Goal: Information Seeking & Learning: Learn about a topic

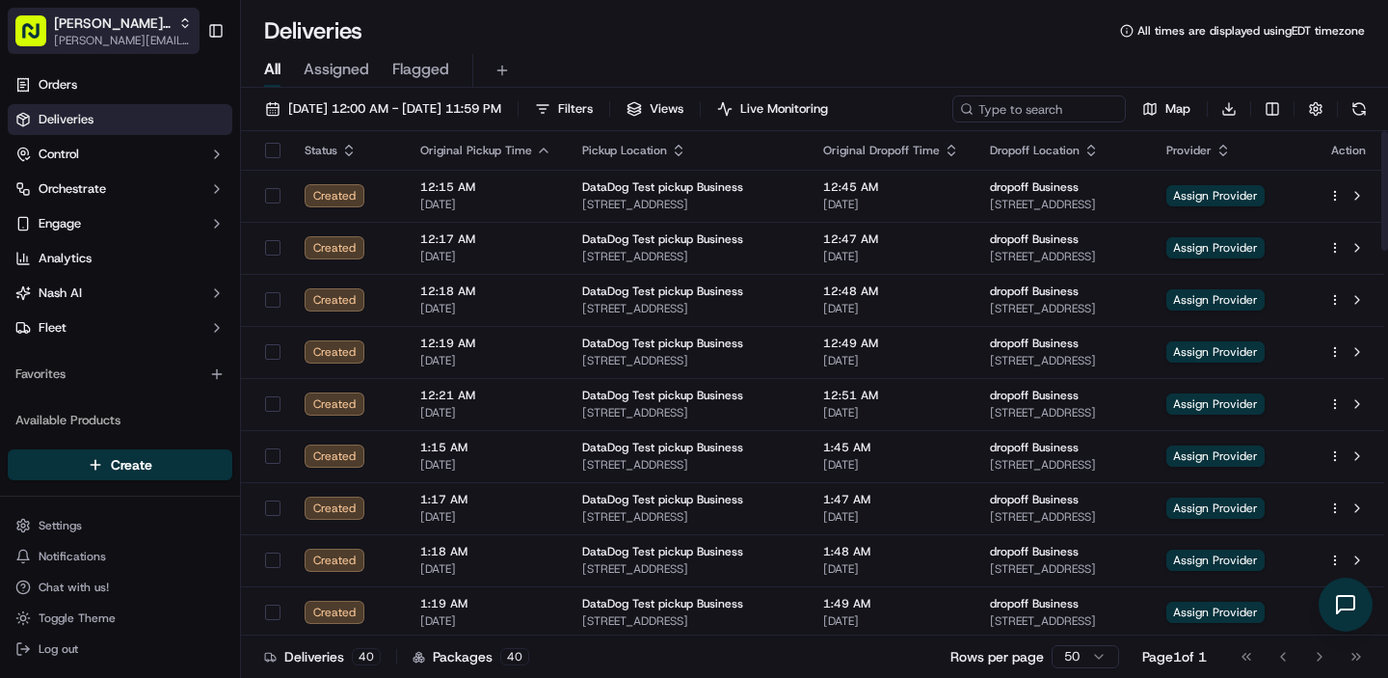
click at [176, 35] on button "Nash Org jake@usenash.com" at bounding box center [104, 31] width 192 height 46
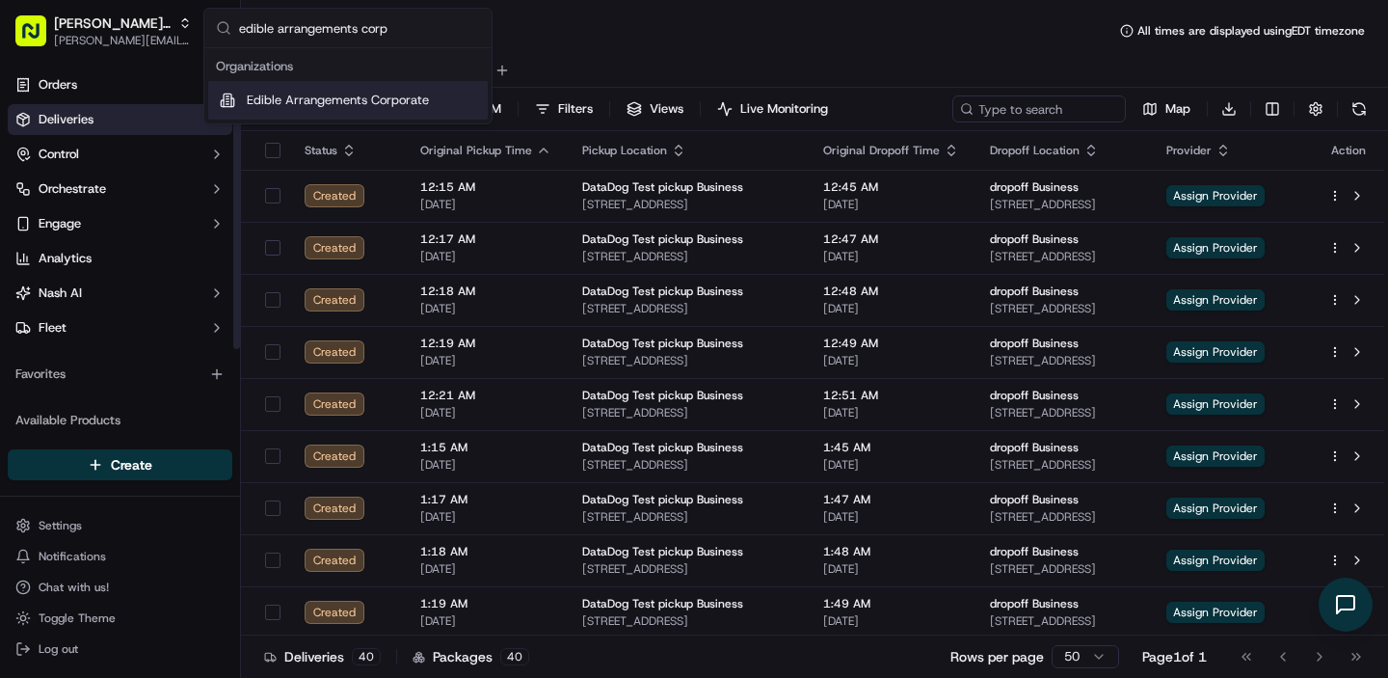
type input "edible arrangements corp"
click at [276, 89] on div "Edible Arrangements Corporate" at bounding box center [348, 100] width 280 height 39
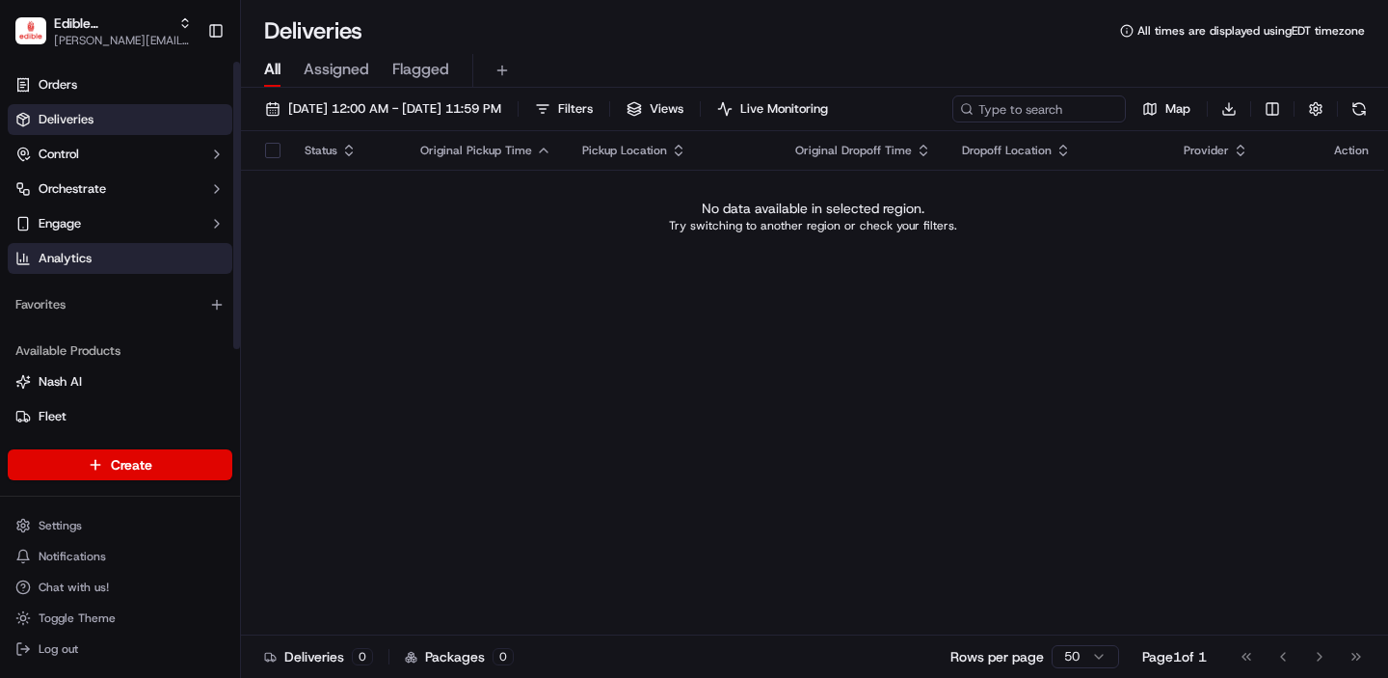
click at [89, 250] on span "Analytics" at bounding box center [65, 258] width 53 height 17
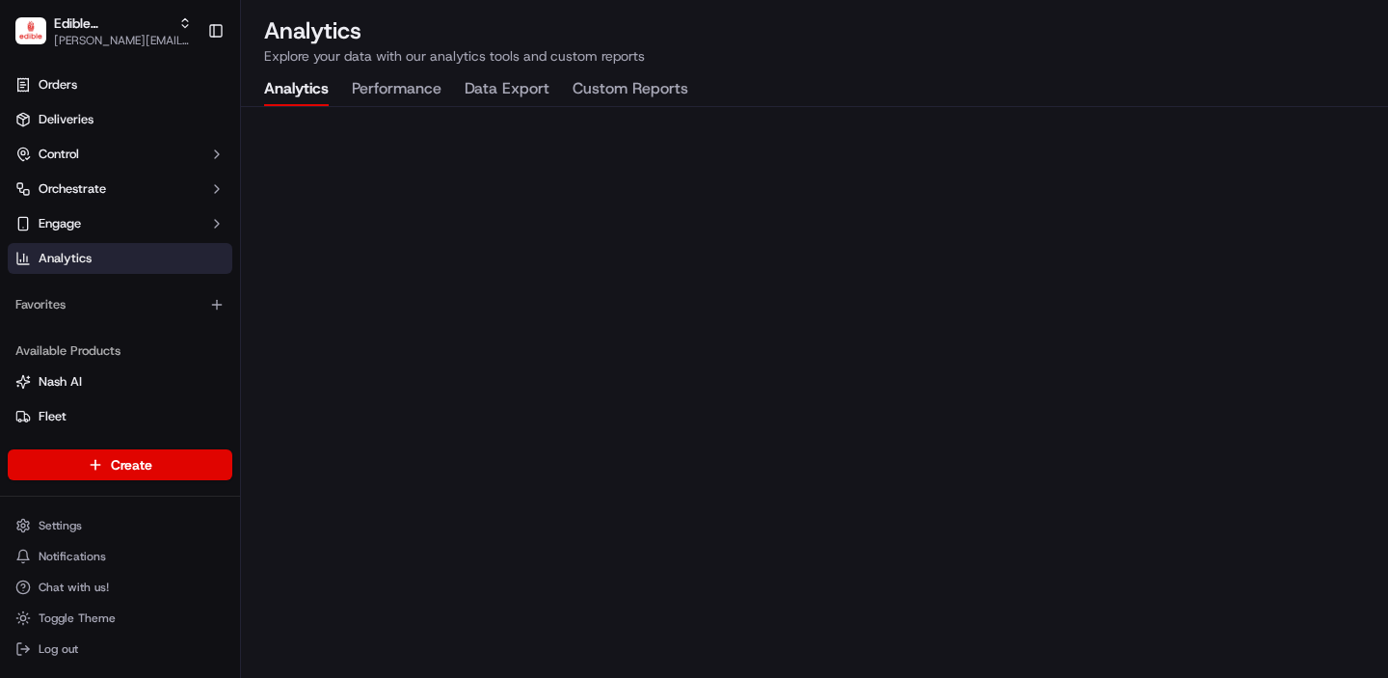
click at [413, 87] on button "Performance" at bounding box center [397, 89] width 90 height 33
click at [294, 84] on button "Analytics" at bounding box center [296, 89] width 65 height 33
click at [70, 118] on span "Deliveries" at bounding box center [66, 119] width 55 height 17
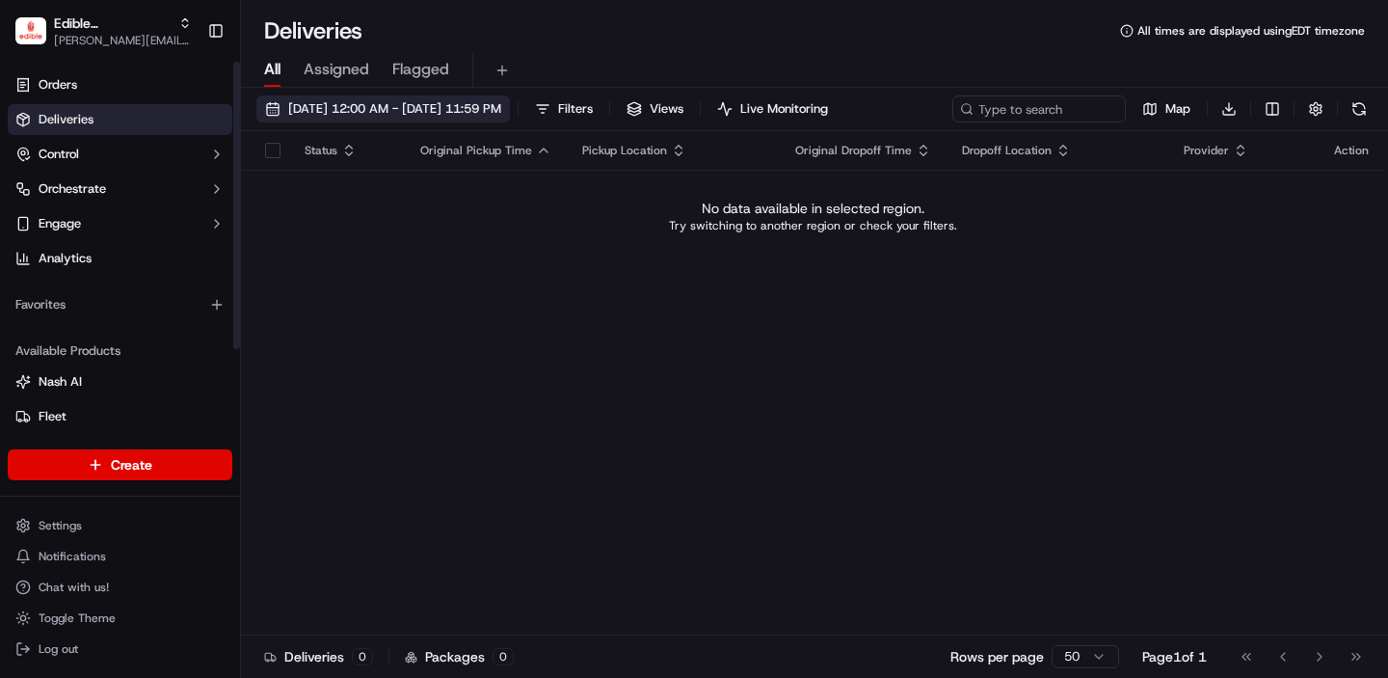
click at [316, 110] on span "09/18/2025 12:00 AM - 09/18/2025 11:59 PM" at bounding box center [394, 108] width 213 height 17
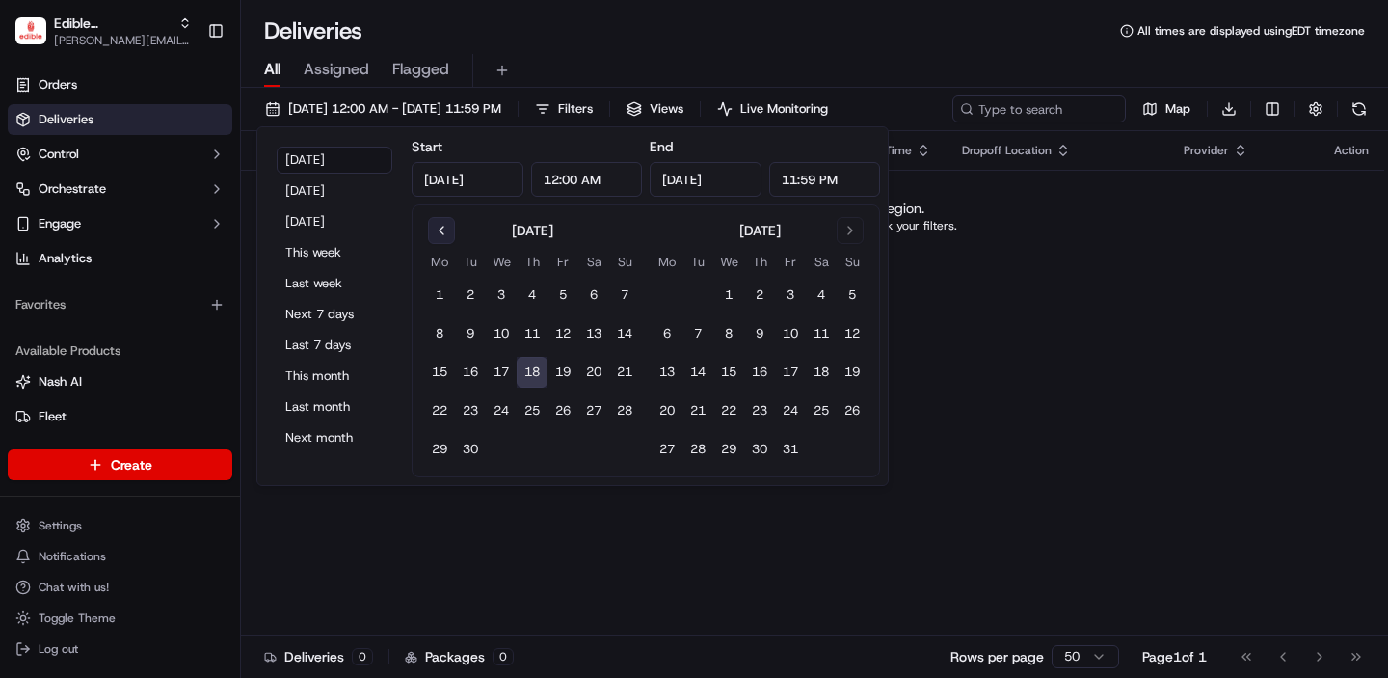
click at [438, 234] on button "Go to previous month" at bounding box center [441, 230] width 27 height 27
click at [467, 369] on button "12" at bounding box center [470, 372] width 31 height 31
type input "Aug 12, 2025"
click at [762, 379] on button "18" at bounding box center [759, 372] width 31 height 31
type input "Sep 18, 2025"
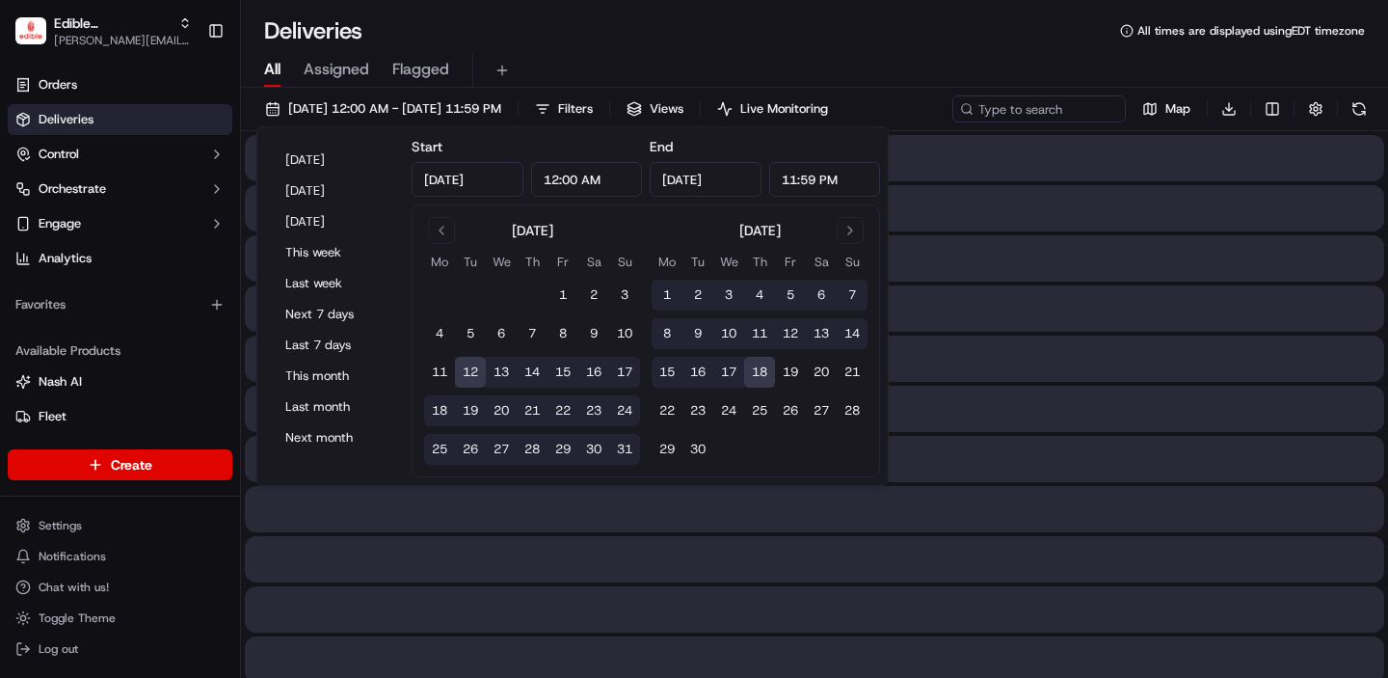
click at [886, 55] on div "All Assigned Flagged" at bounding box center [814, 71] width 1147 height 34
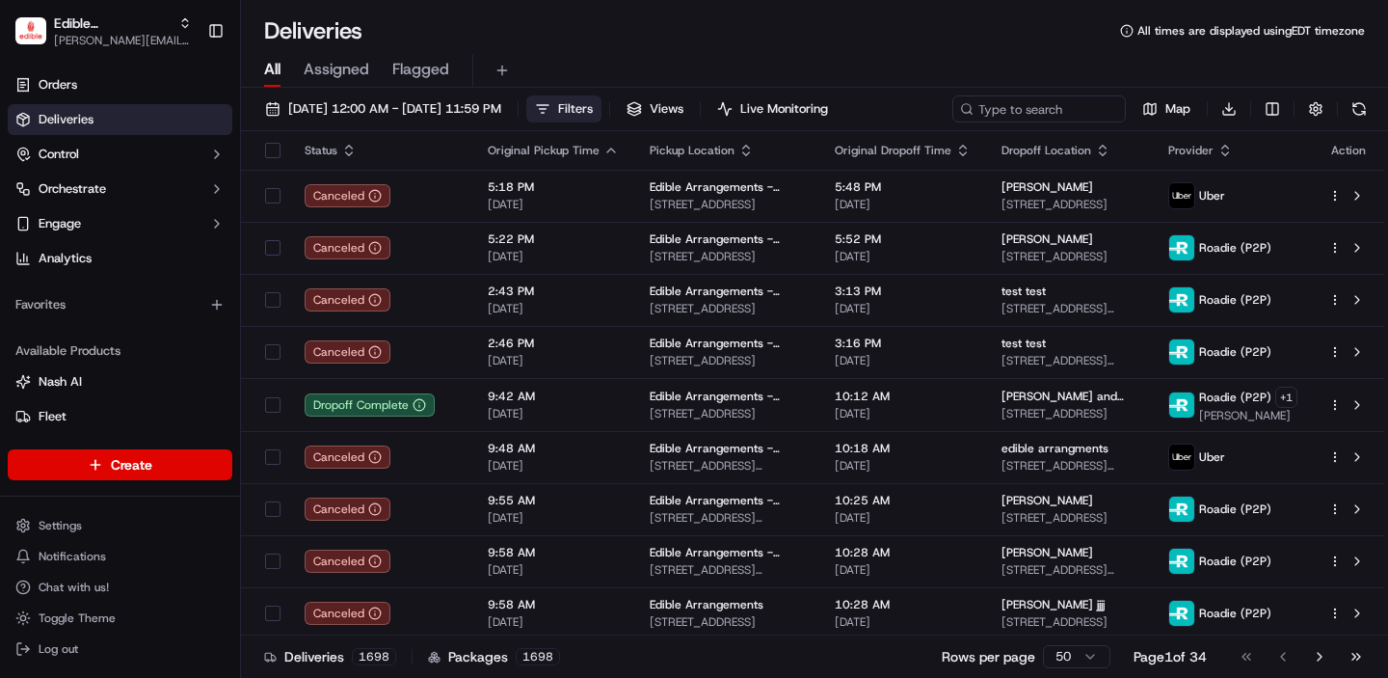
click at [593, 106] on span "Filters" at bounding box center [575, 108] width 35 height 17
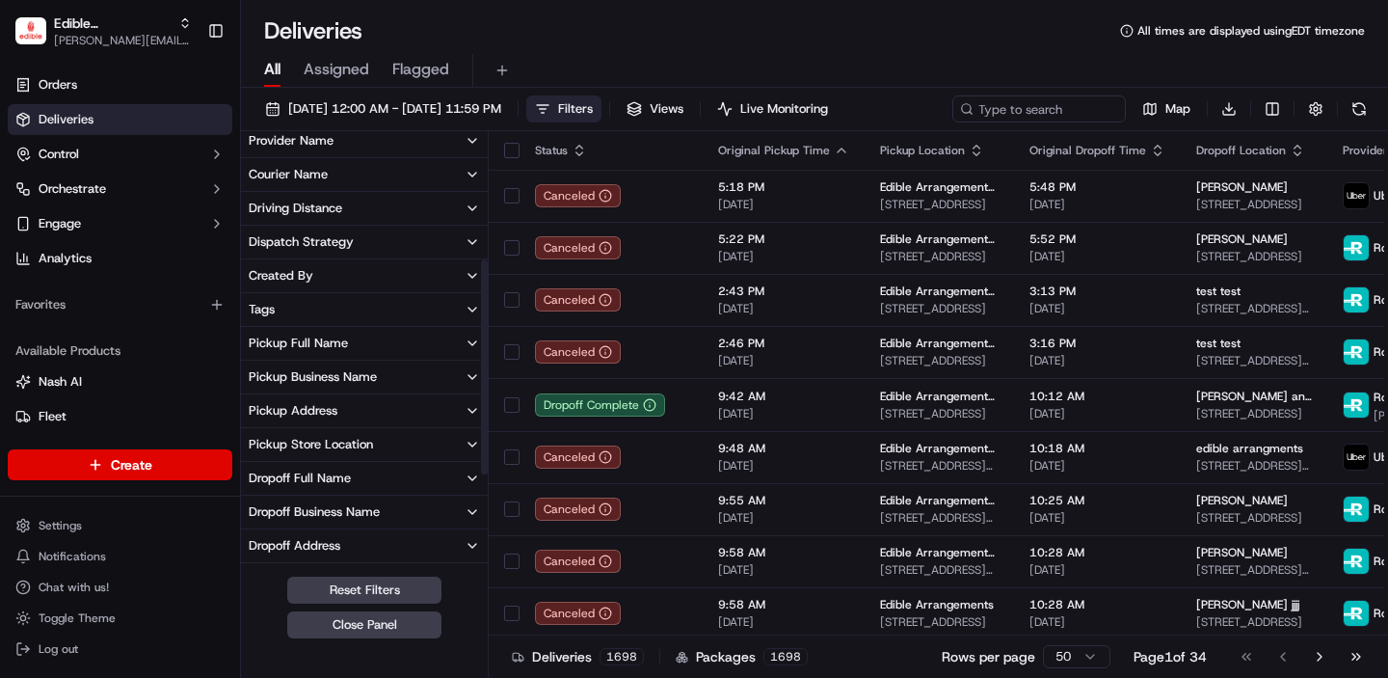
scroll to position [252, 0]
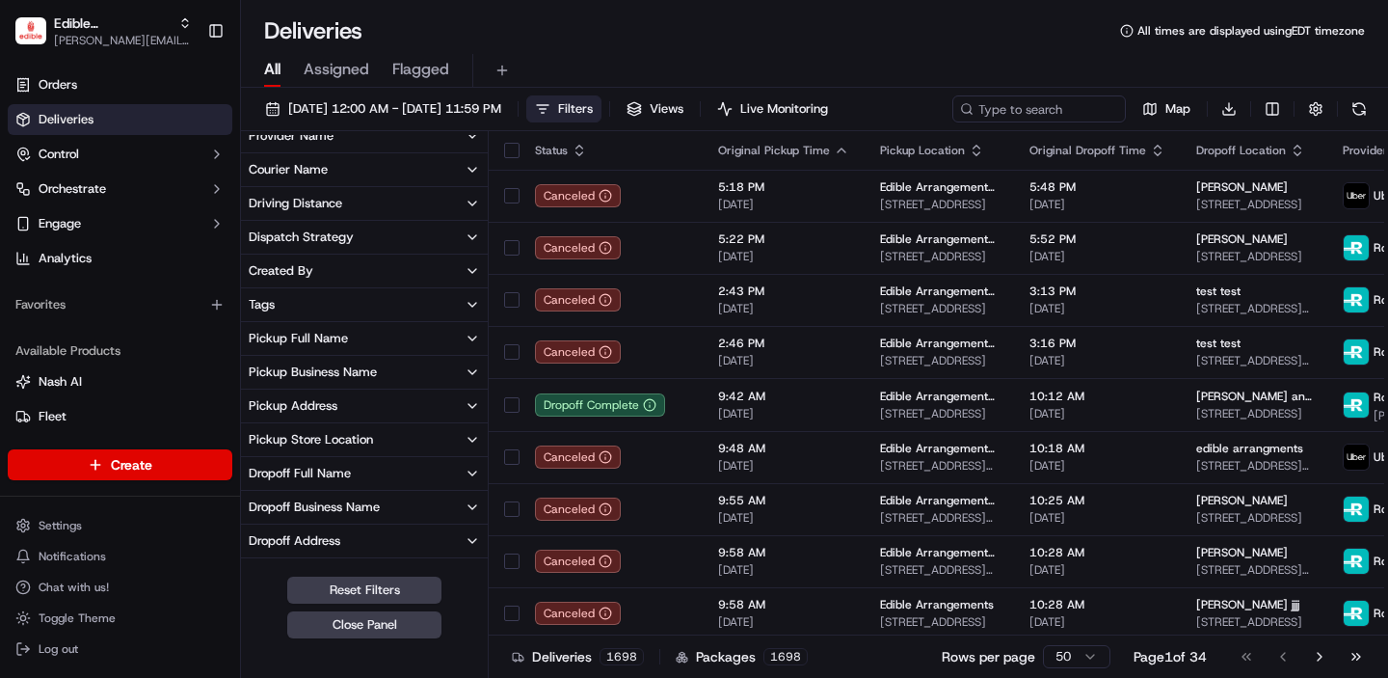
click at [339, 364] on div "Pickup Business Name" at bounding box center [313, 371] width 128 height 17
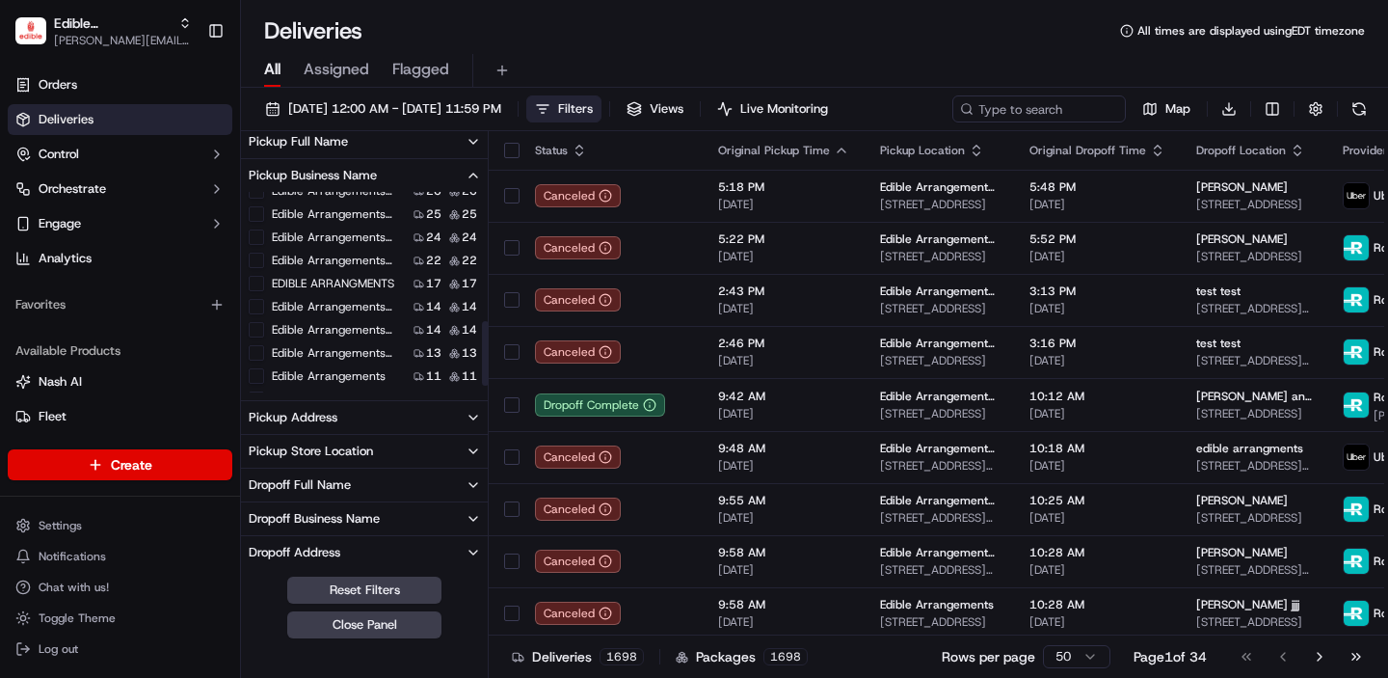
scroll to position [420, 0]
click at [356, 452] on div "Pickup Store Location" at bounding box center [311, 451] width 124 height 17
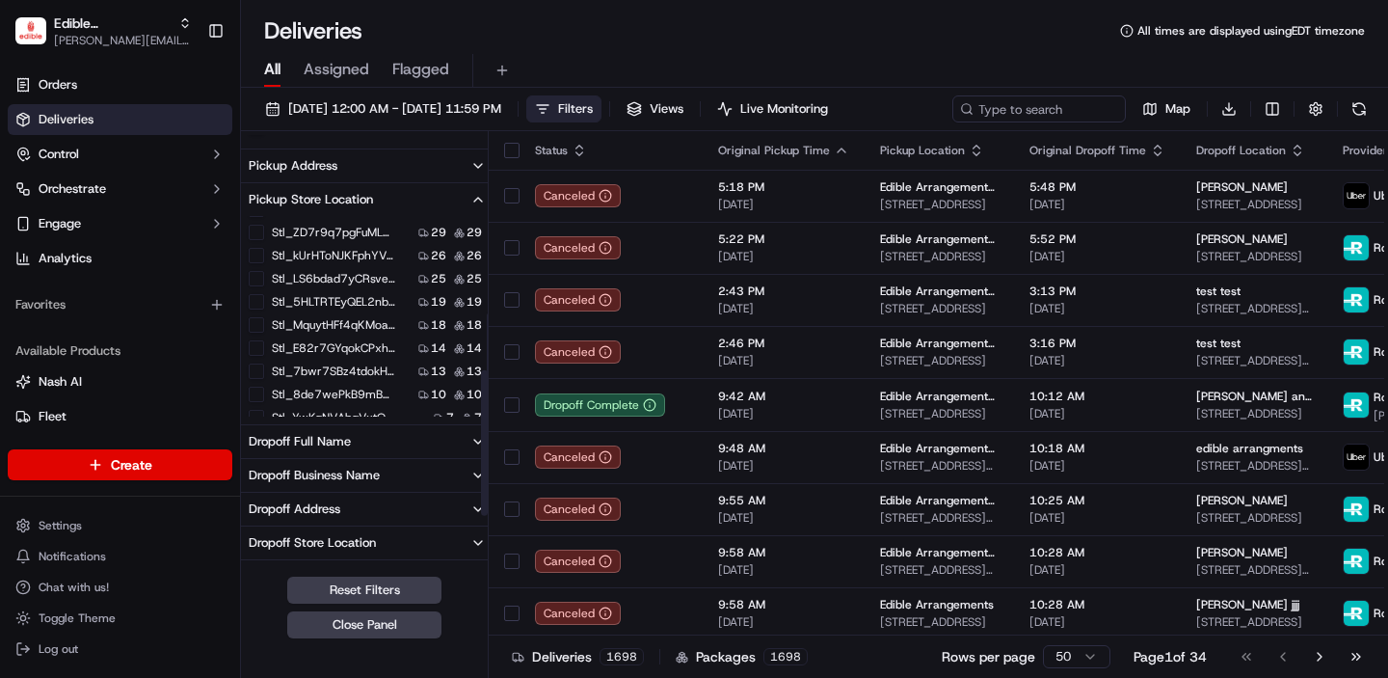
scroll to position [242, 0]
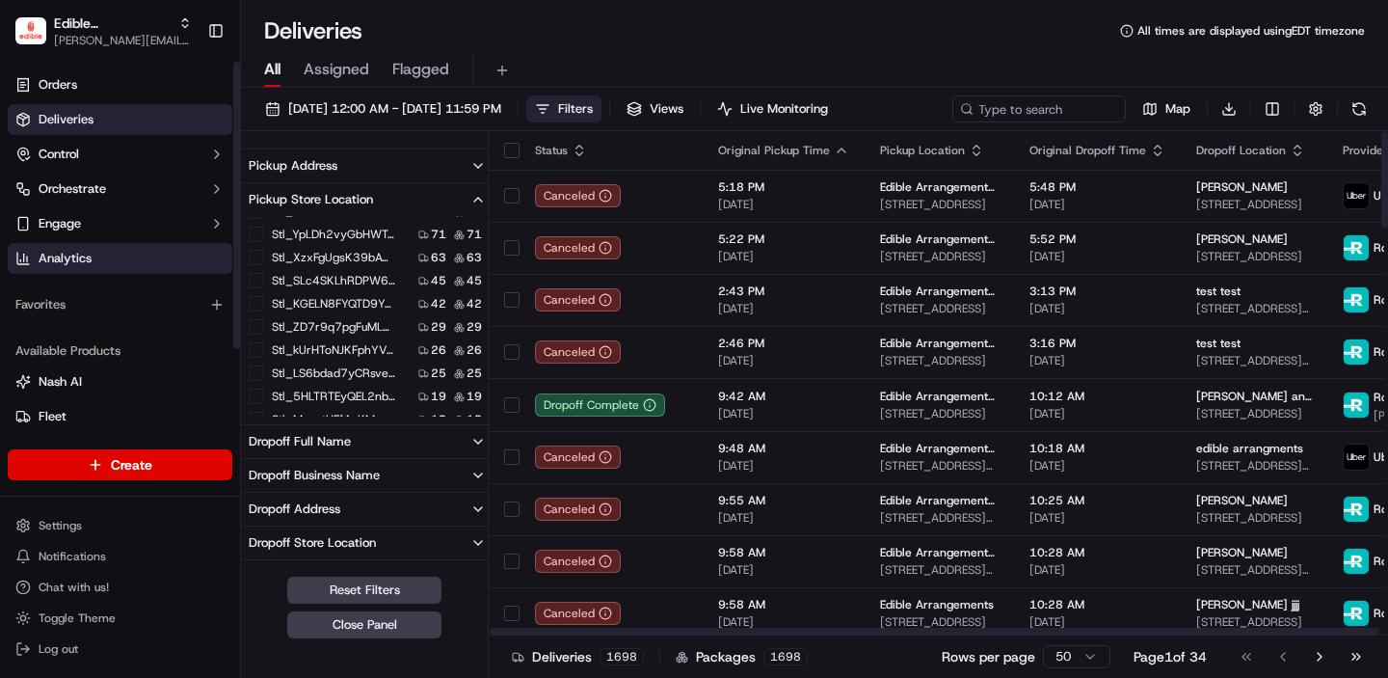
click at [108, 247] on link "Analytics" at bounding box center [120, 258] width 225 height 31
